Goal: Leave review/rating: Share an evaluation or opinion about a product, service, or content

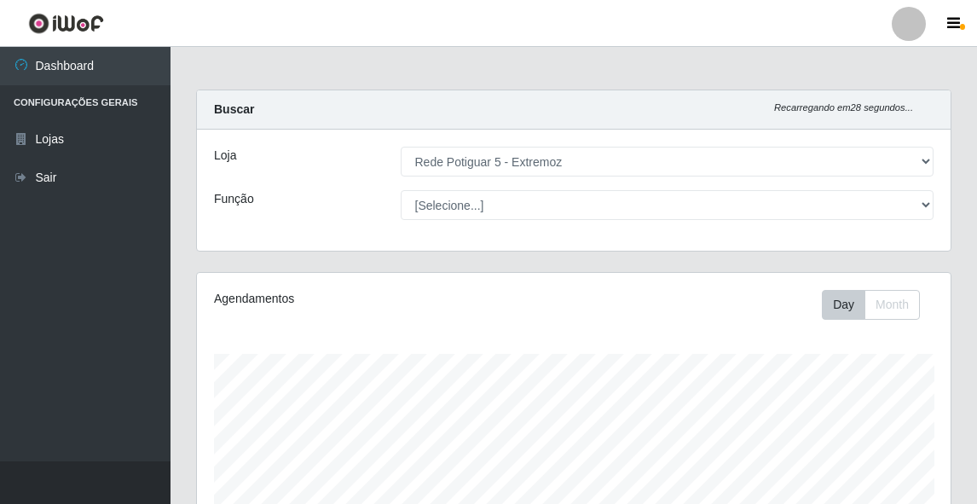
select select "79"
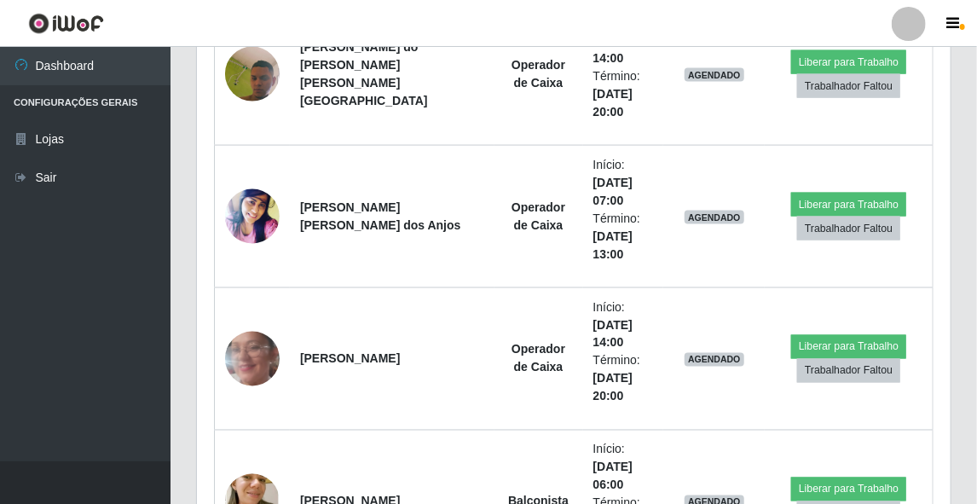
scroll to position [546, 0]
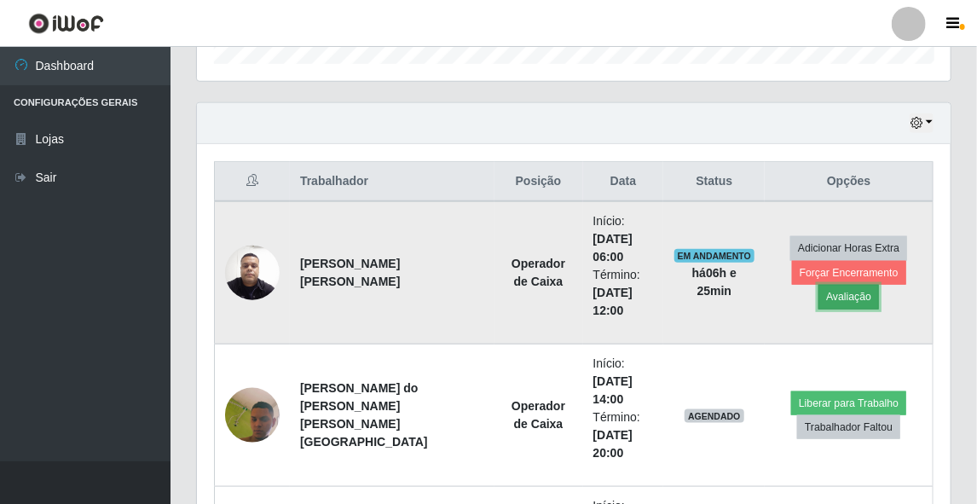
click at [877, 285] on button "Avaliação" at bounding box center [849, 297] width 61 height 24
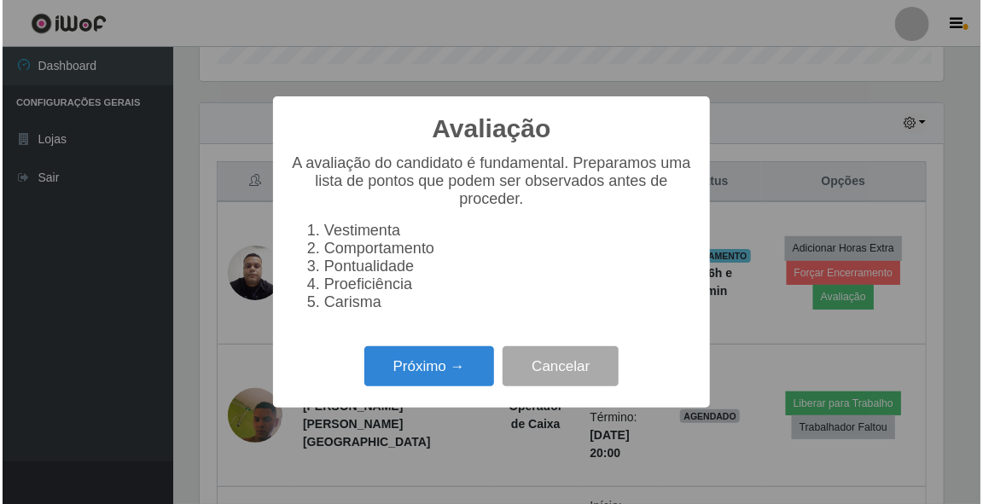
scroll to position [354, 749]
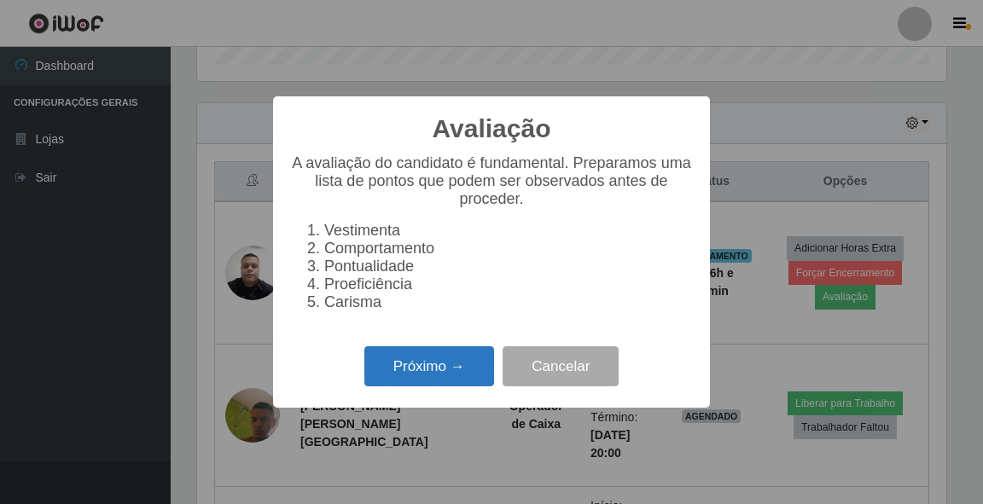
click at [432, 382] on button "Próximo →" at bounding box center [429, 366] width 130 height 40
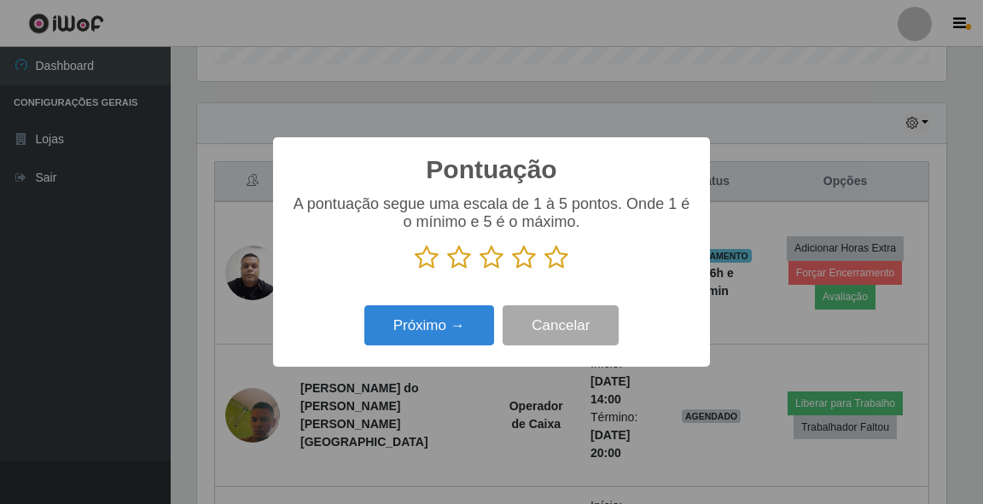
scroll to position [852577, 852182]
click at [553, 261] on icon at bounding box center [556, 258] width 24 height 26
click at [544, 270] on input "radio" at bounding box center [544, 270] width 0 height 0
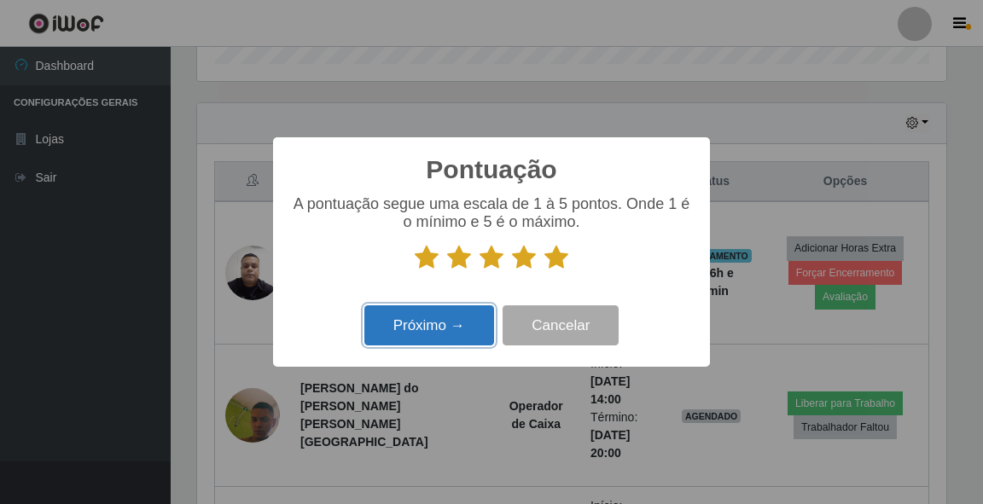
click at [474, 324] on button "Próximo →" at bounding box center [429, 325] width 130 height 40
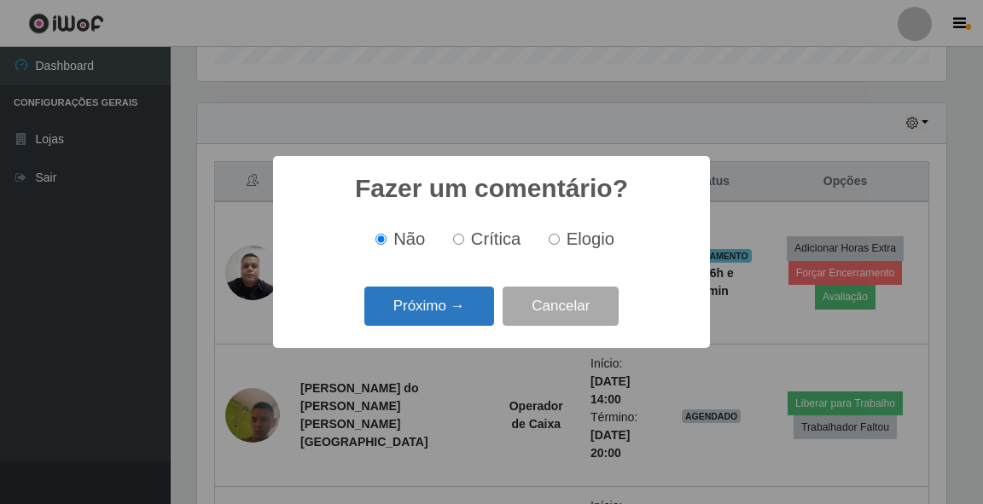
click at [455, 308] on button "Próximo →" at bounding box center [429, 307] width 130 height 40
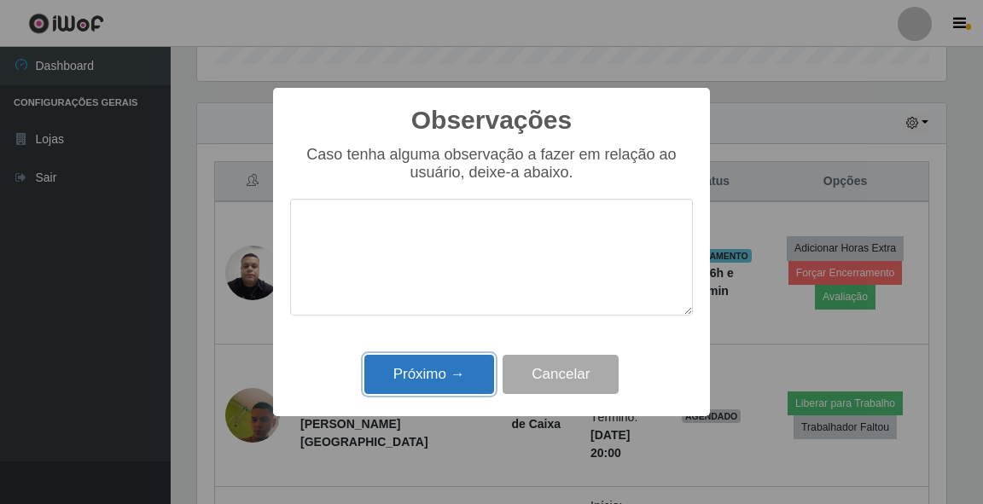
click at [423, 377] on button "Próximo →" at bounding box center [429, 375] width 130 height 40
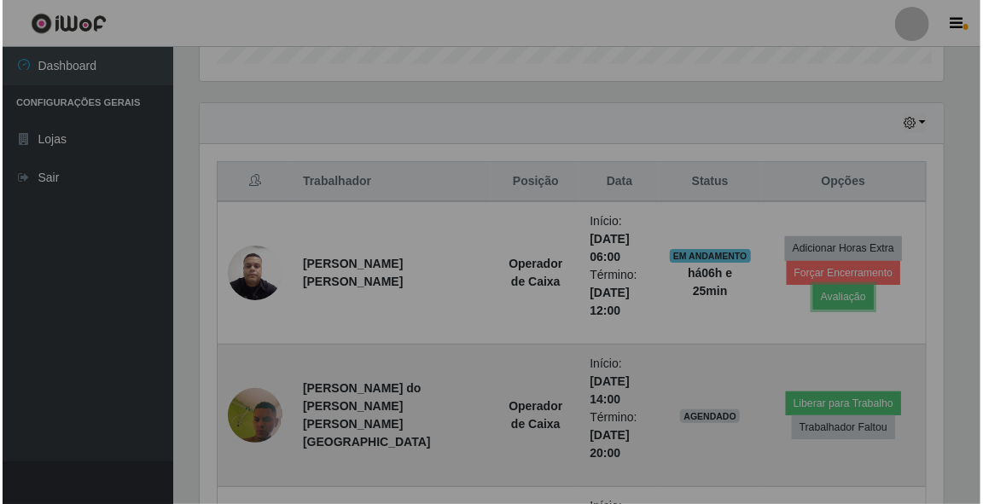
scroll to position [354, 754]
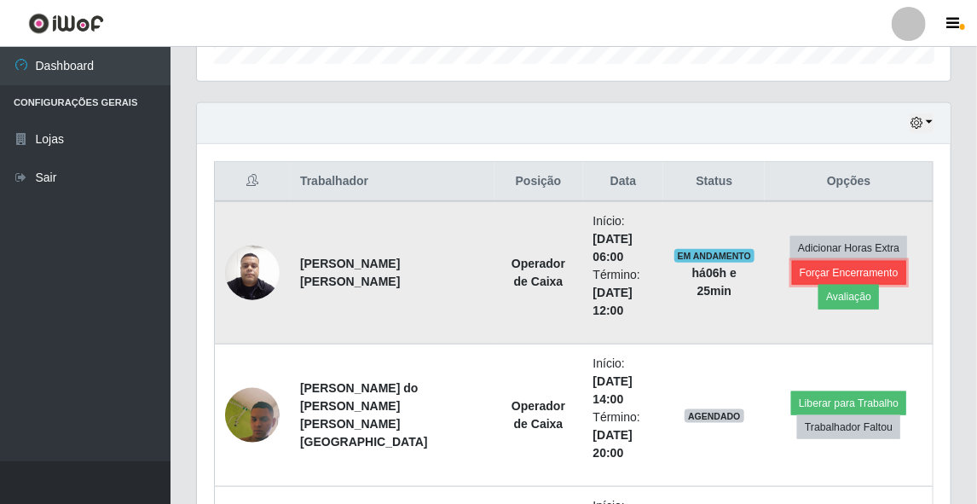
click at [792, 285] on button "Forçar Encerramento" at bounding box center [849, 273] width 114 height 24
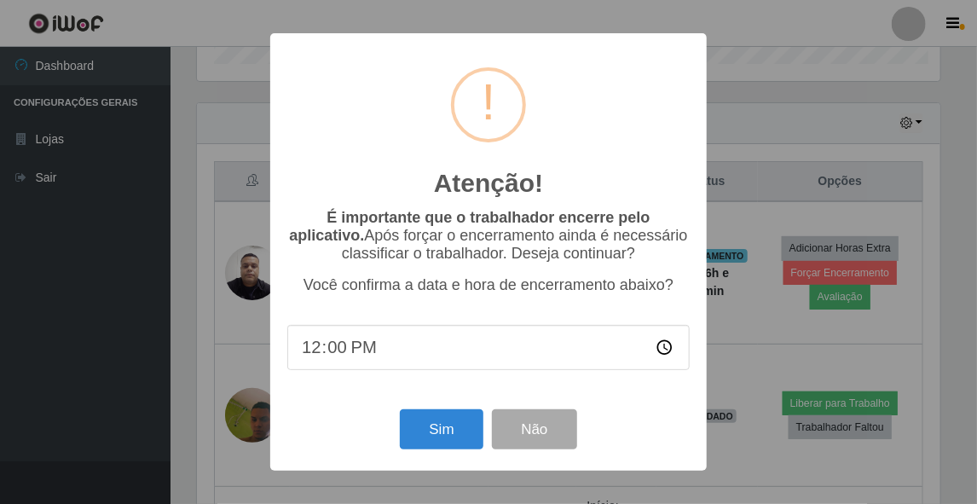
scroll to position [354, 749]
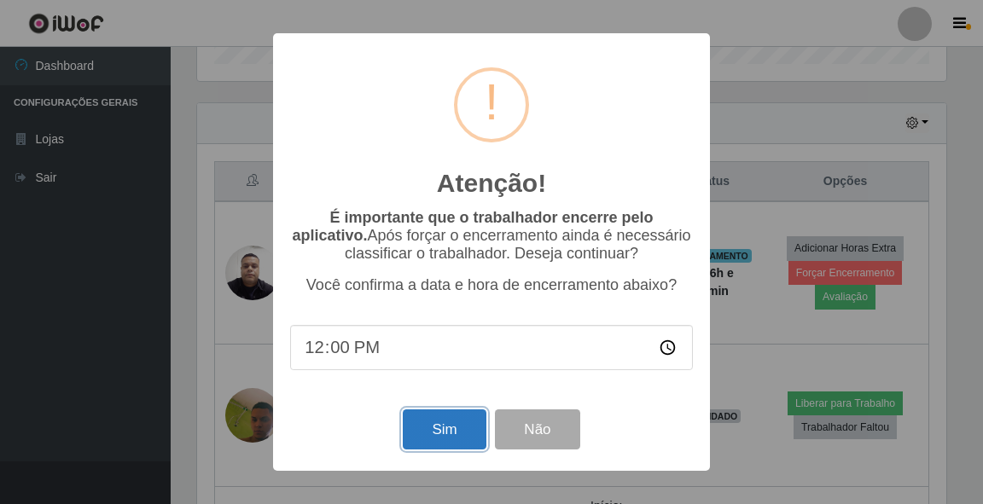
click at [449, 426] on button "Sim" at bounding box center [444, 429] width 83 height 40
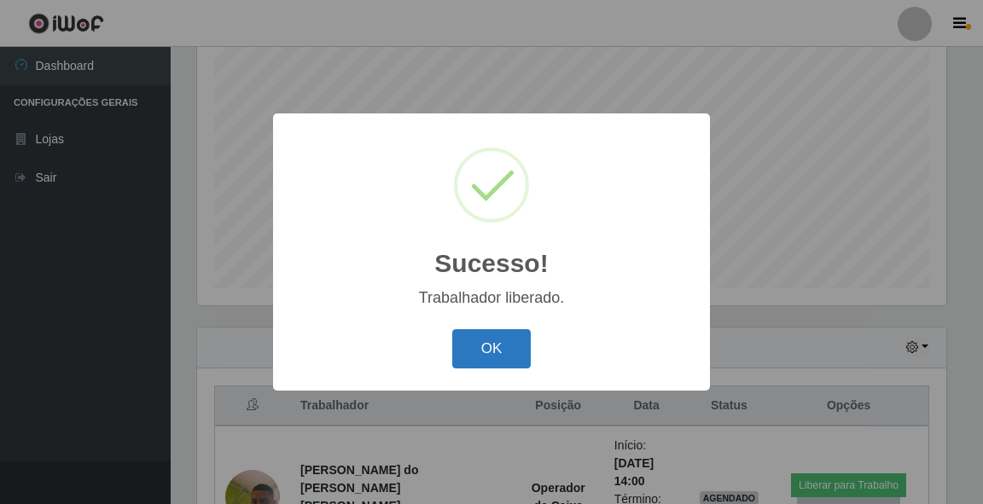
click at [476, 353] on button "OK" at bounding box center [491, 349] width 79 height 40
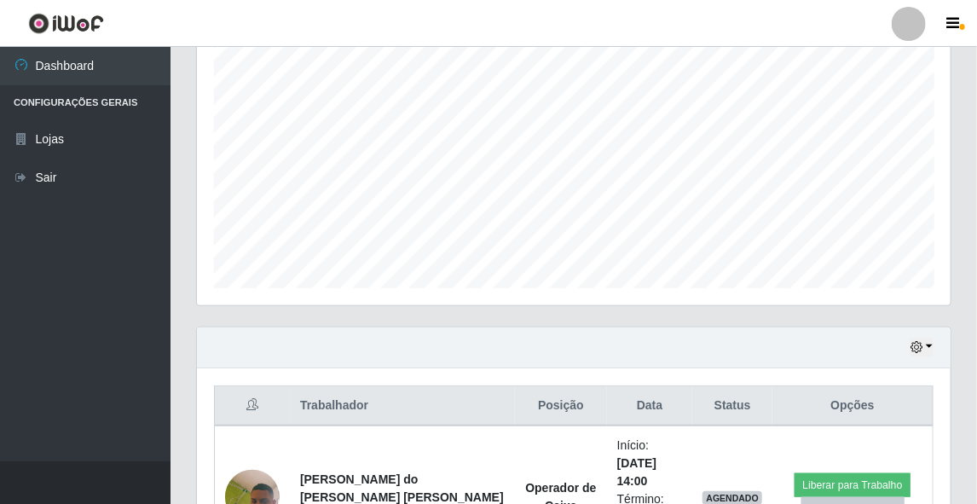
scroll to position [253, 0]
